Goal: Task Accomplishment & Management: Manage account settings

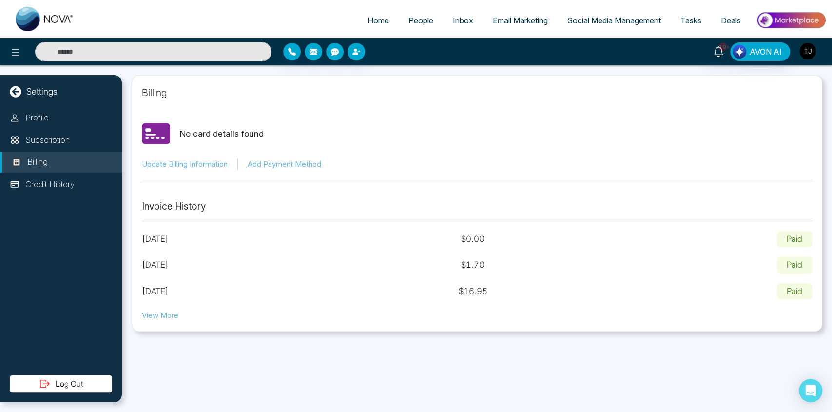
click at [808, 51] on img "button" at bounding box center [808, 51] width 17 height 17
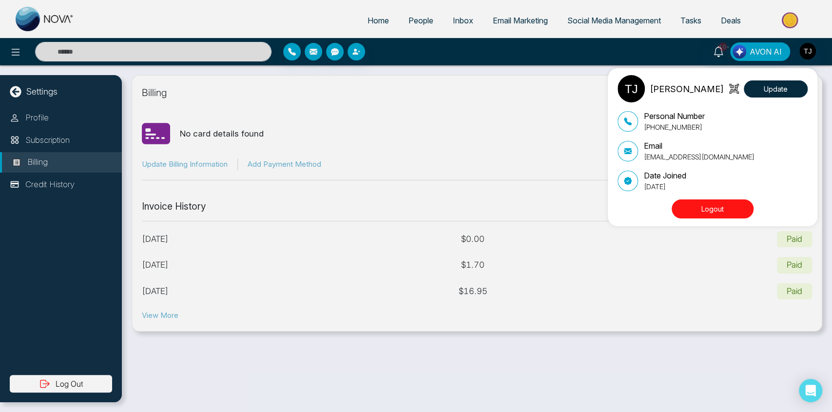
click at [771, 77] on div "[PERSON_NAME] Update" at bounding box center [713, 88] width 190 height 27
click at [771, 85] on button "Update" at bounding box center [776, 88] width 64 height 17
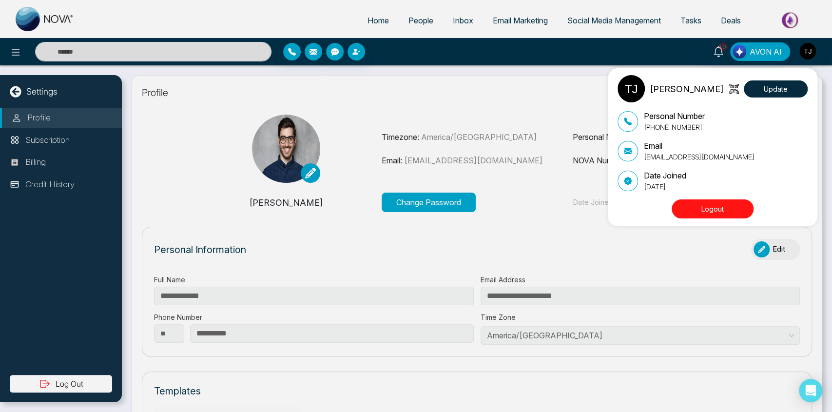
click at [506, 223] on div "[PERSON_NAME] Update Personal Number [PHONE_NUMBER] Email [EMAIL_ADDRESS][DOMAI…" at bounding box center [416, 206] width 832 height 412
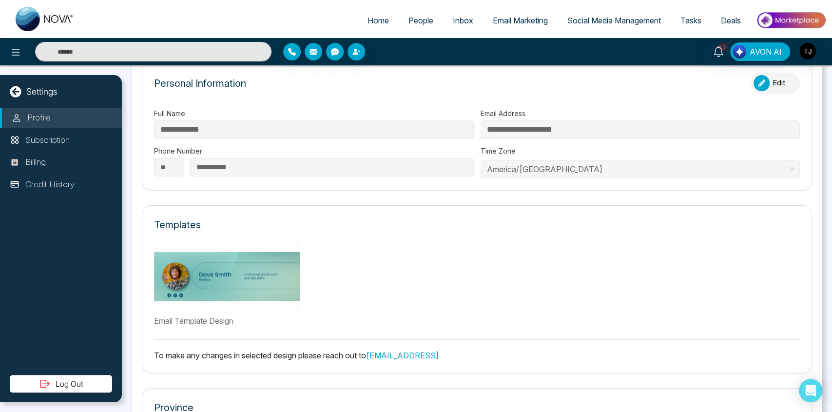
scroll to position [265, 0]
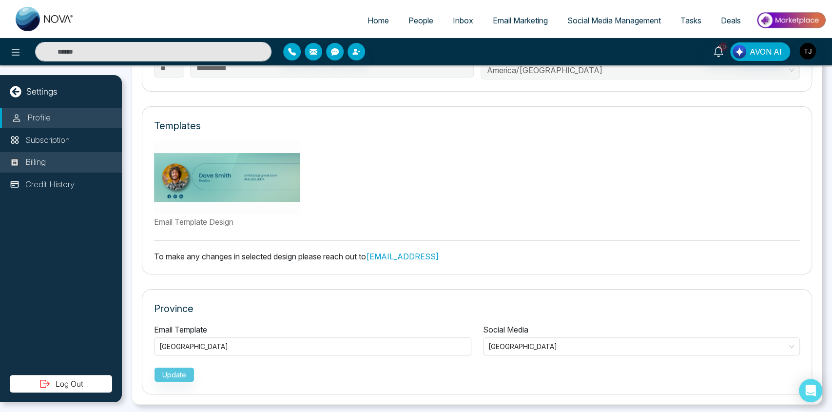
click at [76, 168] on li "Billing" at bounding box center [61, 162] width 122 height 20
